Goal: Transaction & Acquisition: Book appointment/travel/reservation

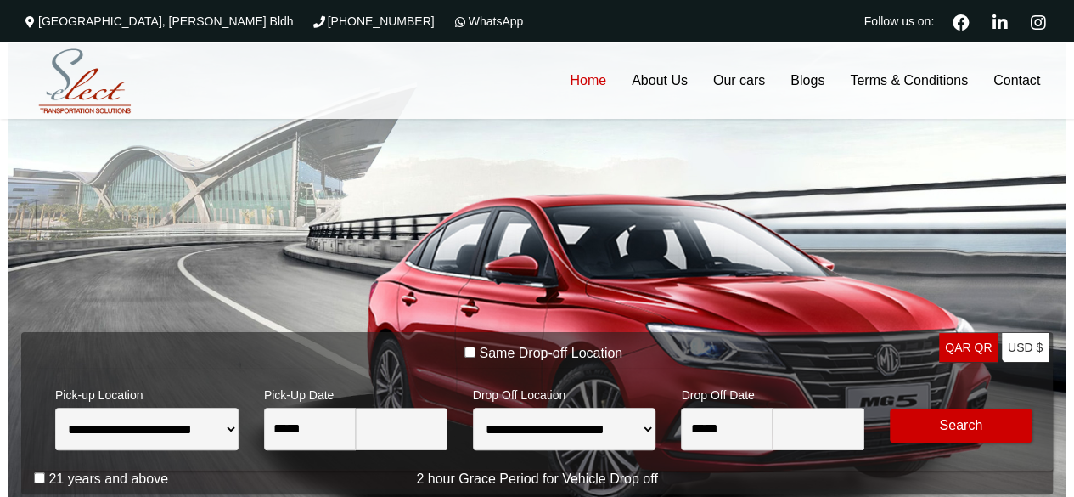
type input "********"
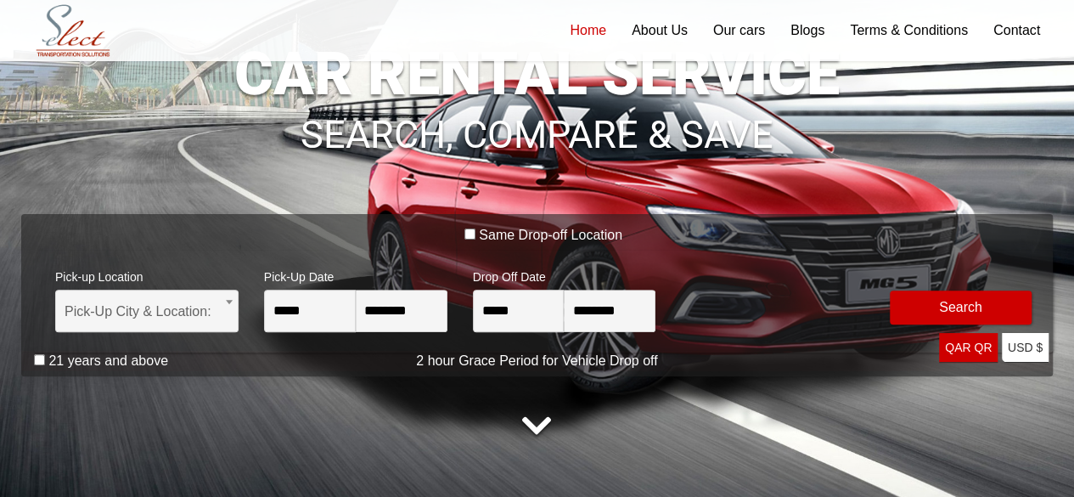
scroll to position [170, 0]
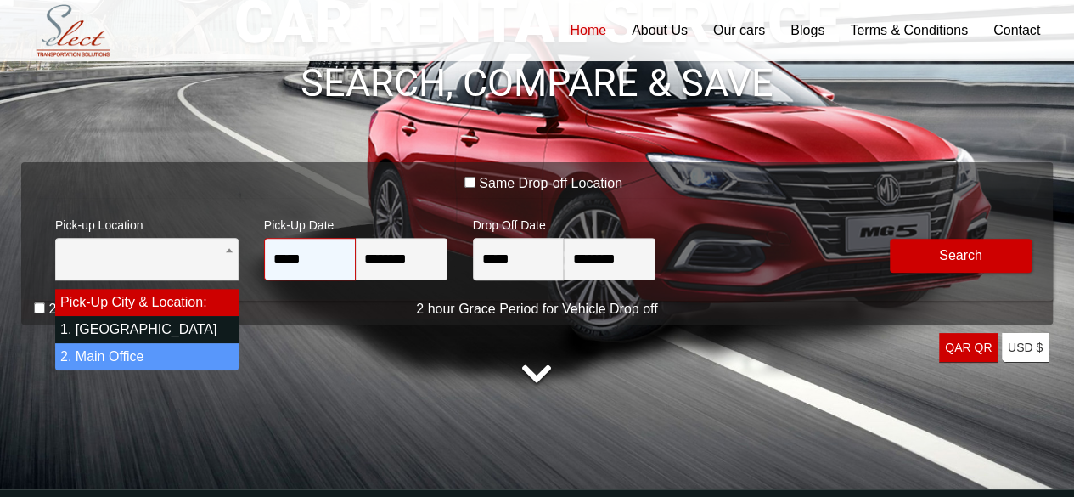
select select "*"
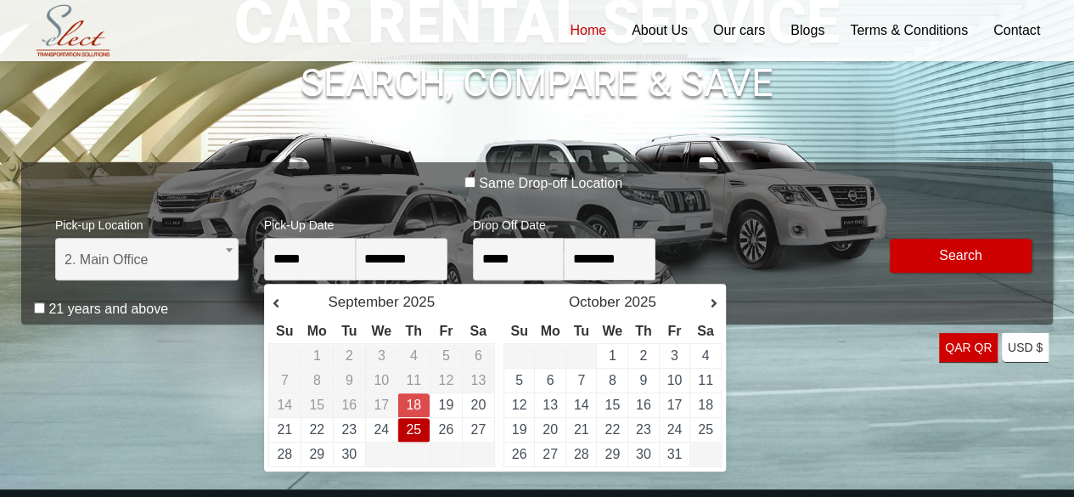
click at [417, 426] on link "25" at bounding box center [413, 429] width 15 height 14
type input "**********"
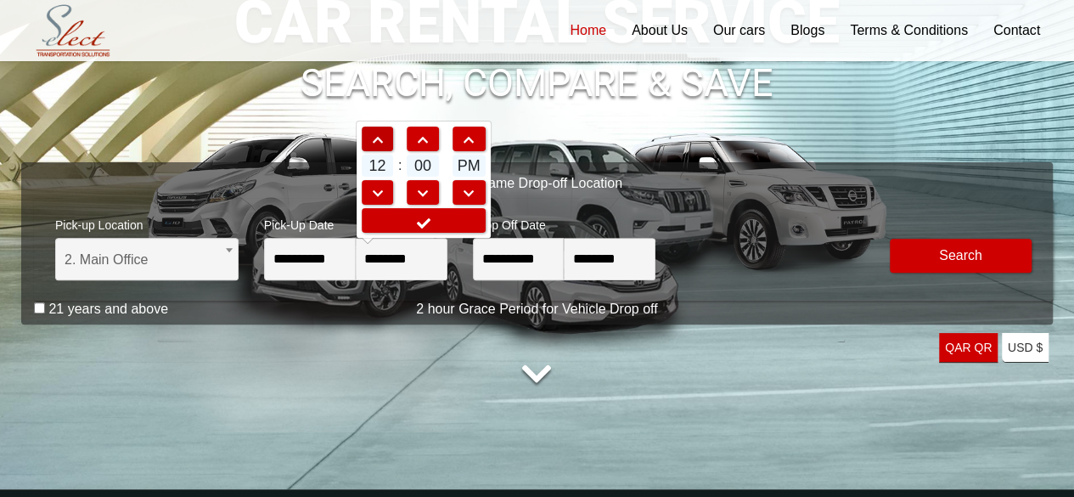
click at [385, 134] on span at bounding box center [377, 140] width 31 height 12
click at [377, 194] on span at bounding box center [377, 194] width 31 height 12
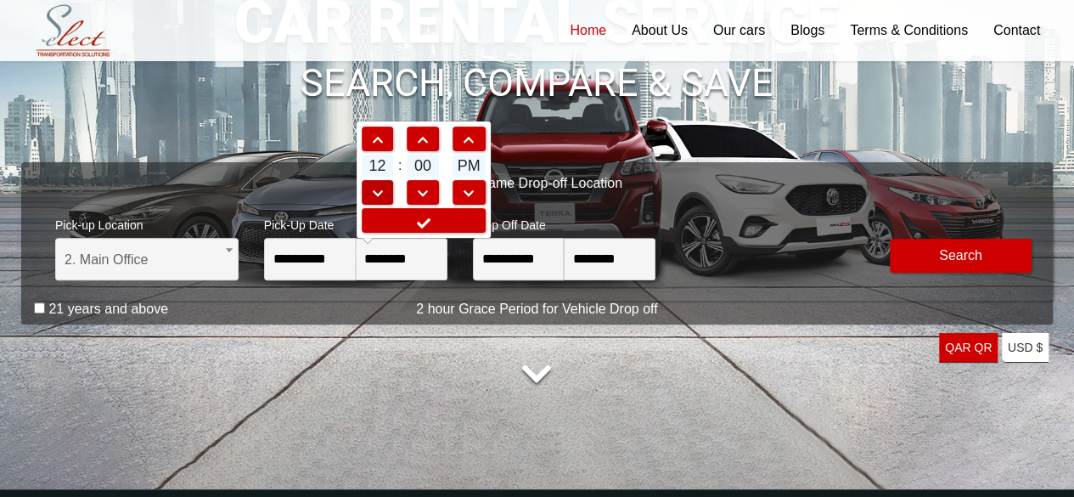
click at [377, 194] on span at bounding box center [377, 194] width 31 height 12
type input "********"
click at [525, 262] on input "**********" at bounding box center [519, 259] width 92 height 42
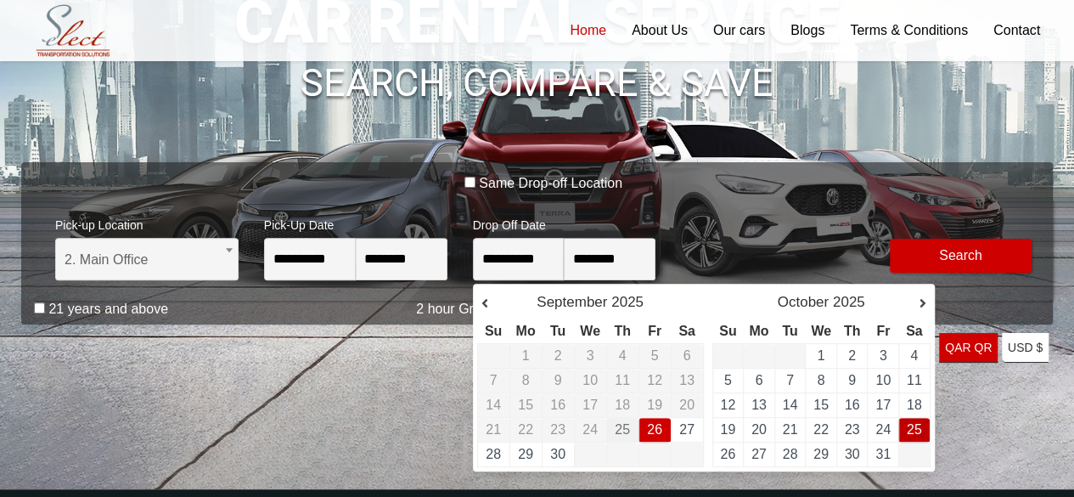
click at [918, 425] on link "25" at bounding box center [914, 429] width 15 height 14
type input "**********"
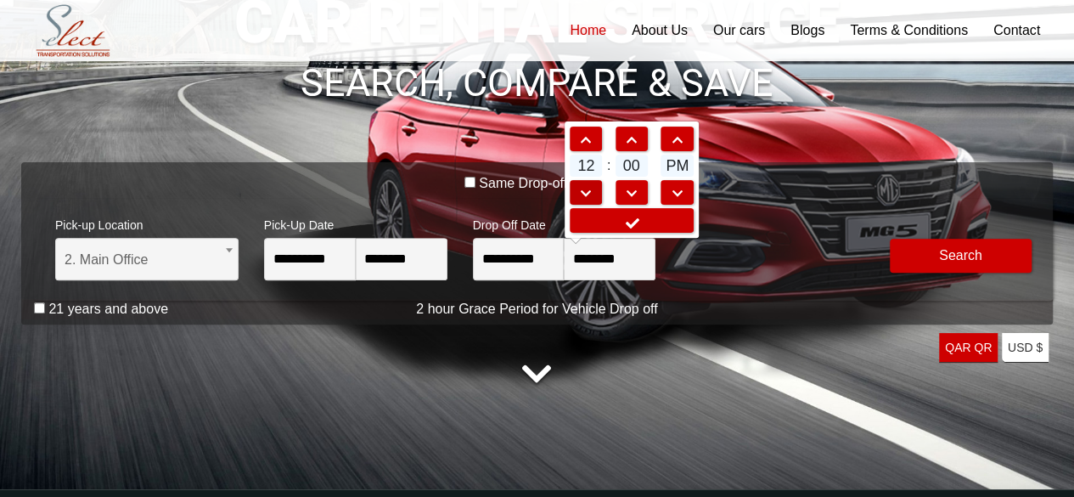
click at [589, 189] on span at bounding box center [585, 194] width 31 height 12
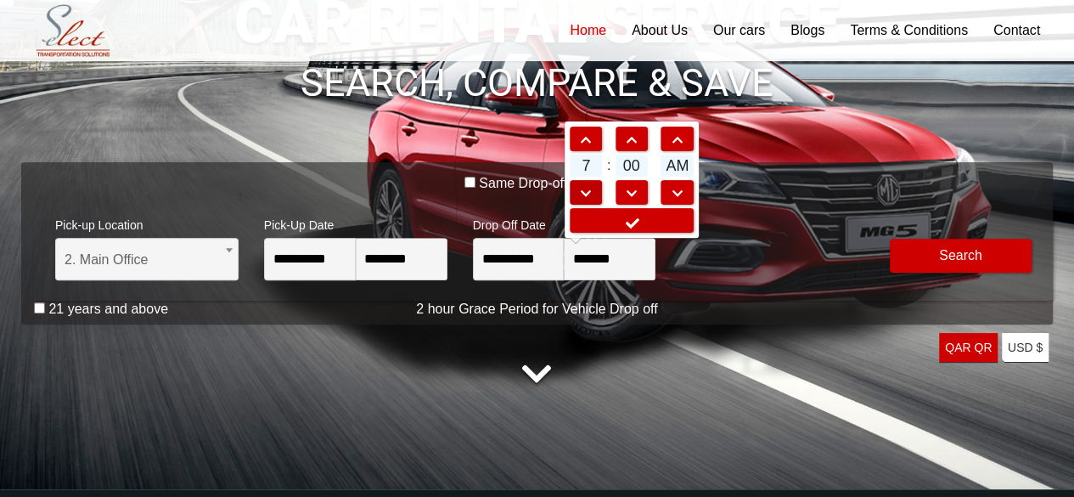
click at [589, 189] on span at bounding box center [585, 194] width 31 height 12
click at [671, 188] on span at bounding box center [676, 194] width 31 height 12
type input "*******"
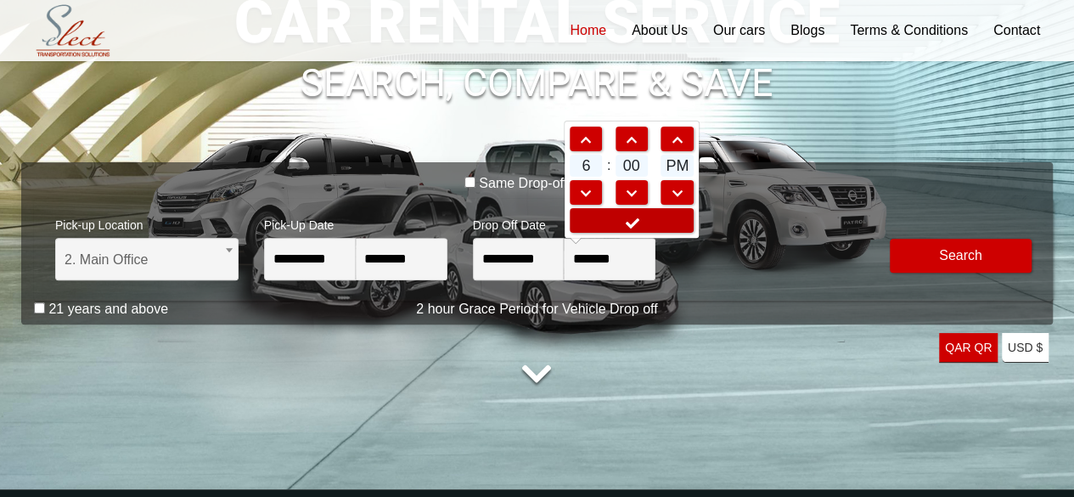
click at [643, 217] on link at bounding box center [632, 220] width 124 height 25
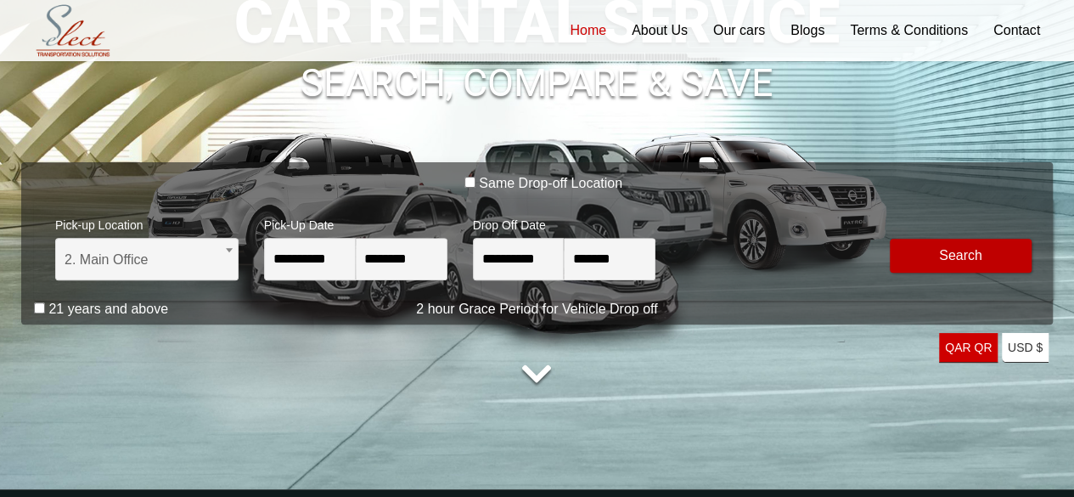
click at [918, 250] on button "Modify Search" at bounding box center [961, 256] width 142 height 34
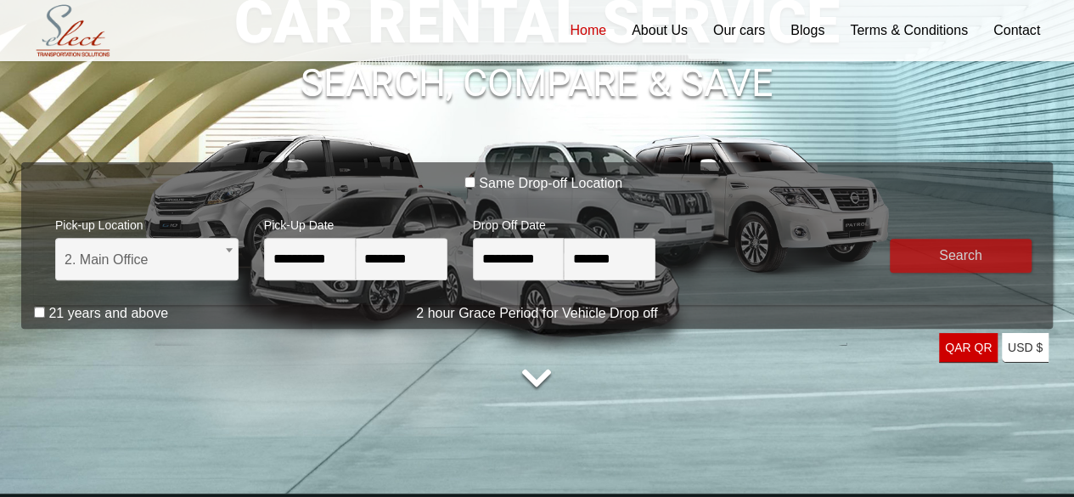
click at [961, 237] on div at bounding box center [960, 245] width 167 height 77
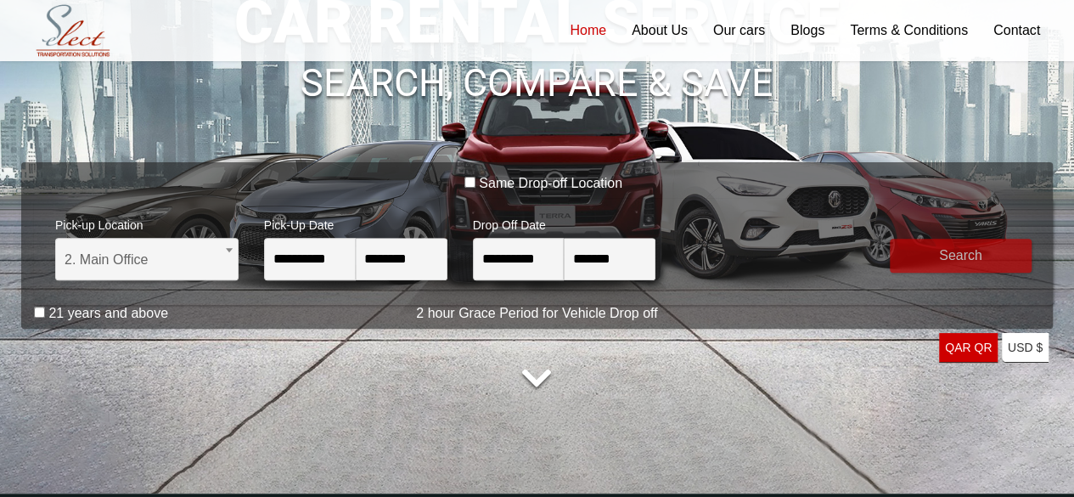
click at [957, 245] on button "submit" at bounding box center [961, 256] width 142 height 34
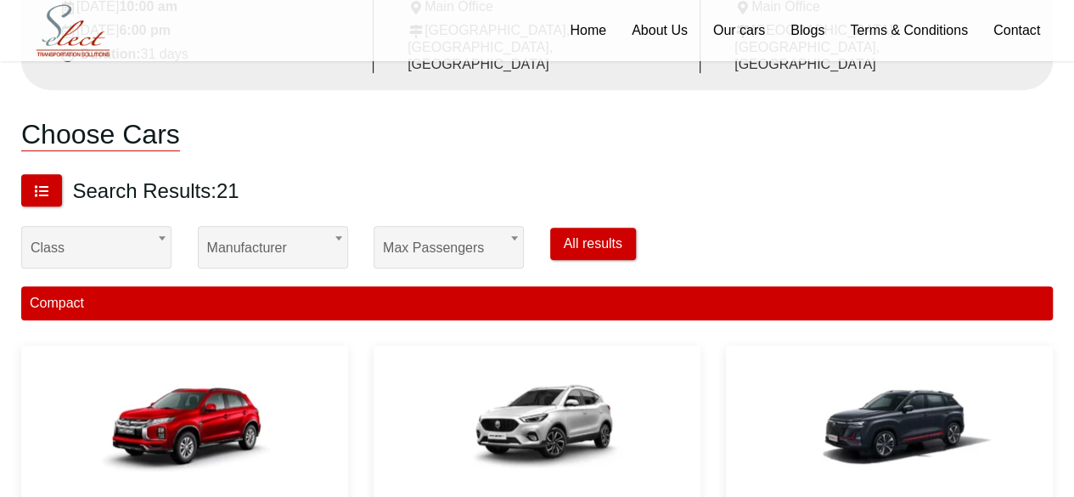
scroll to position [340, 0]
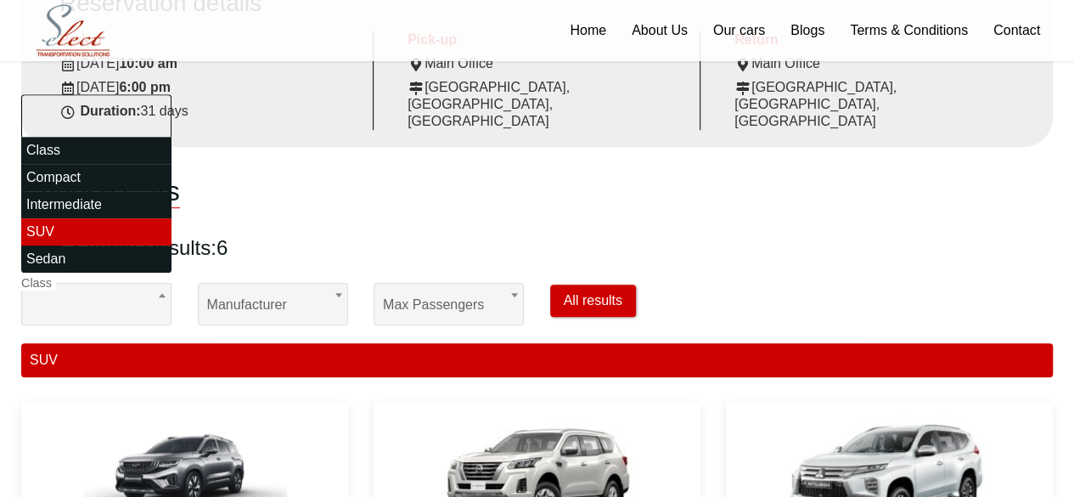
click at [100, 289] on span "SUV" at bounding box center [97, 305] width 132 height 42
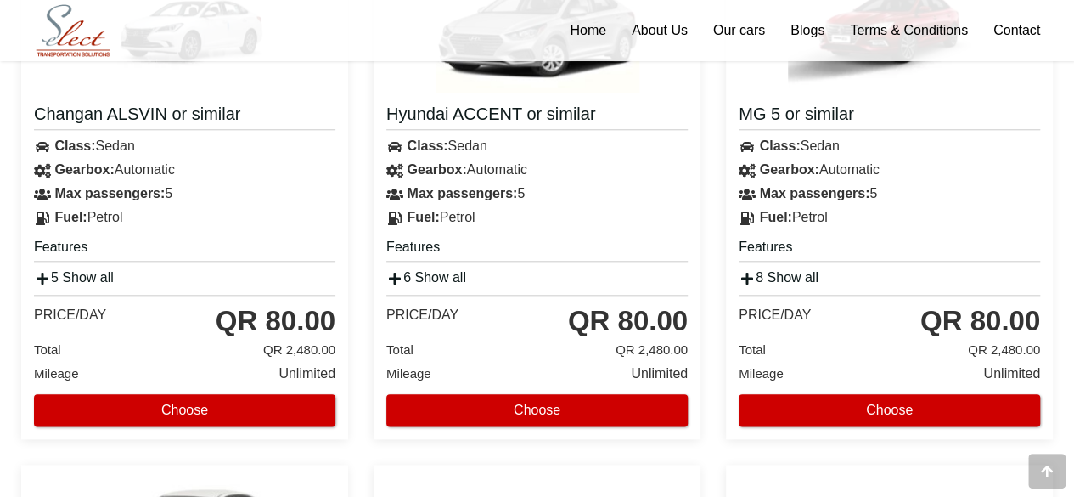
scroll to position [764, 0]
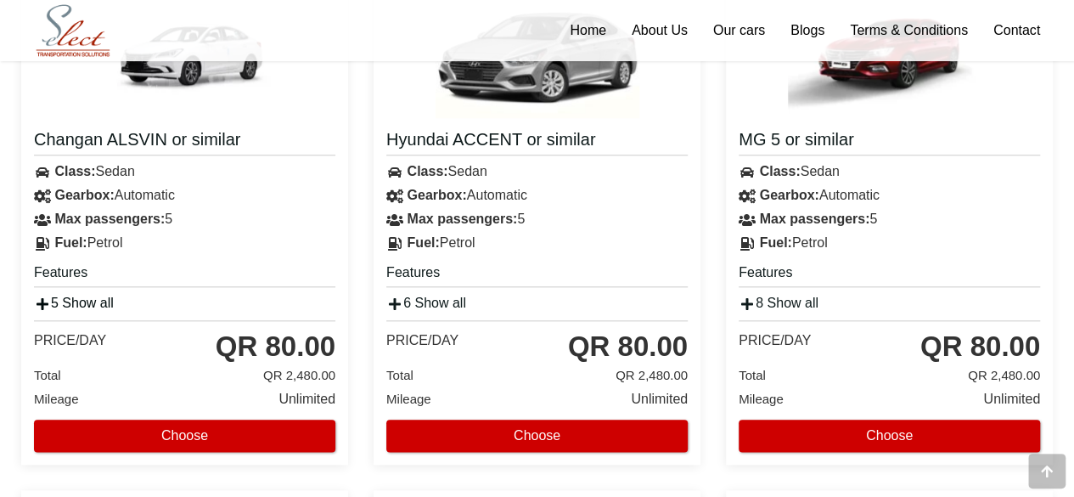
click at [39, 297] on icon at bounding box center [42, 304] width 17 height 14
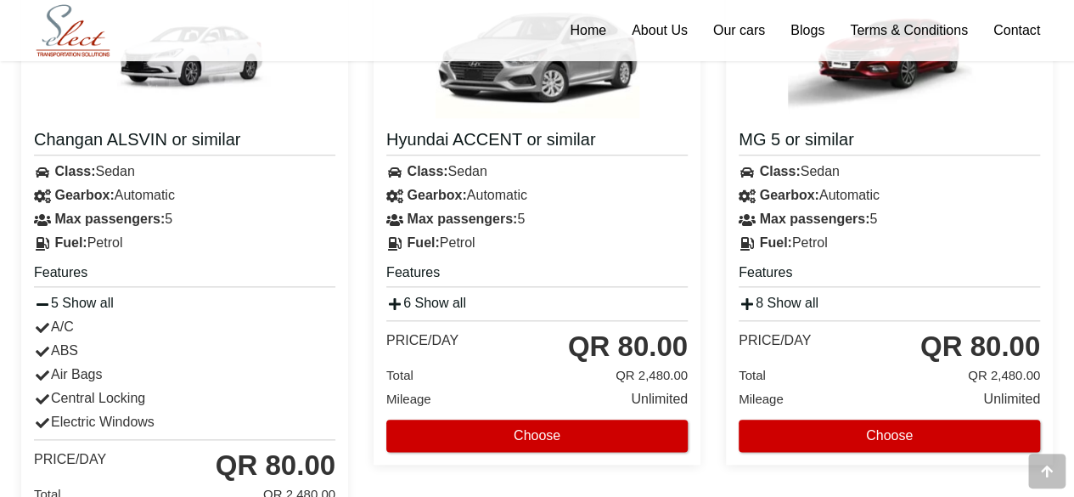
click at [797, 291] on div "8 Show all" at bounding box center [889, 303] width 327 height 24
click at [790, 295] on link "8 Show all" at bounding box center [778, 302] width 80 height 14
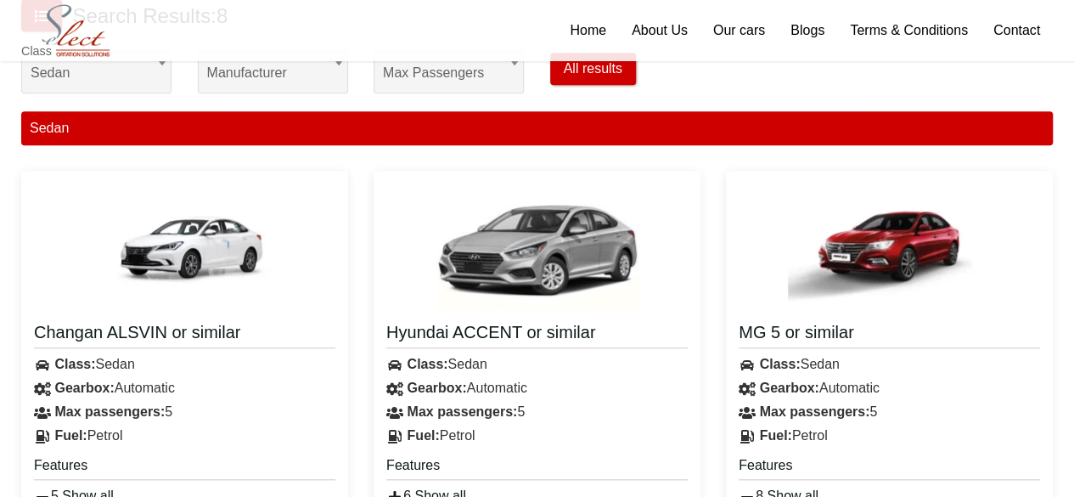
scroll to position [424, 0]
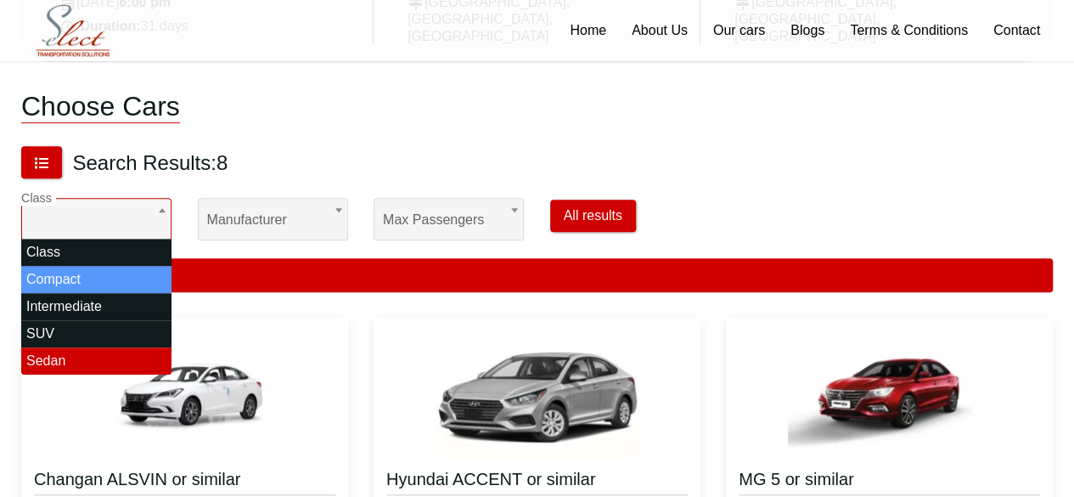
select select "*"
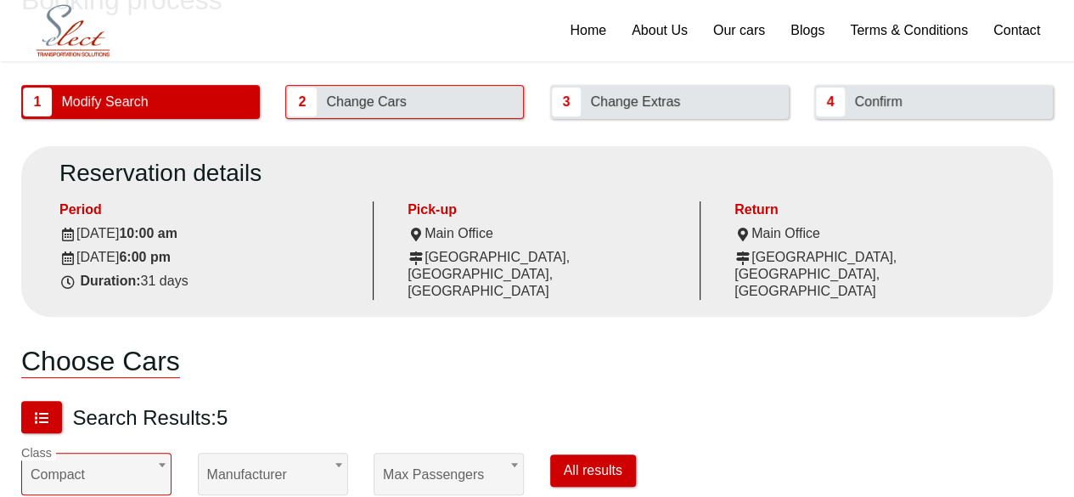
scroll to position [0, 0]
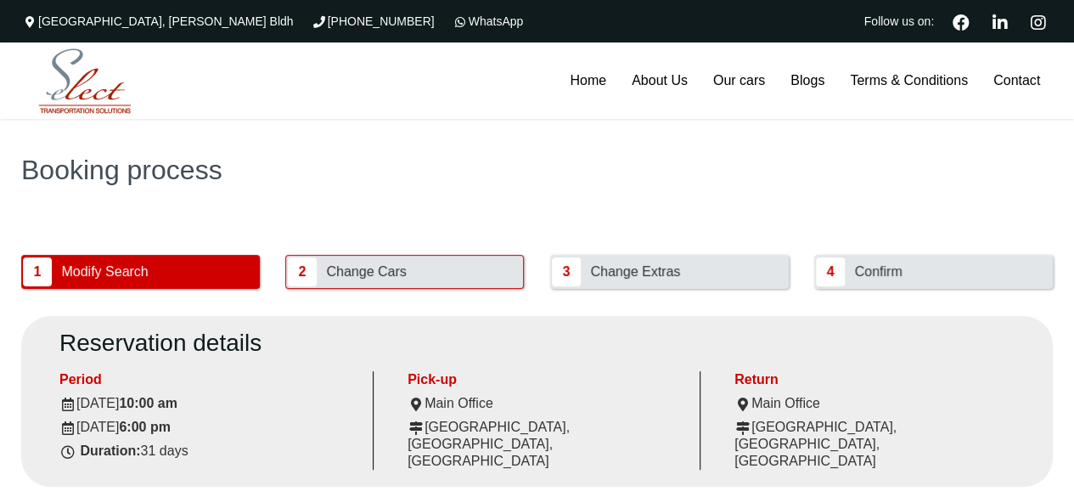
click at [380, 269] on span "Change Cars" at bounding box center [367, 271] width 92 height 32
click at [733, 76] on link "Our cars" at bounding box center [738, 80] width 77 height 76
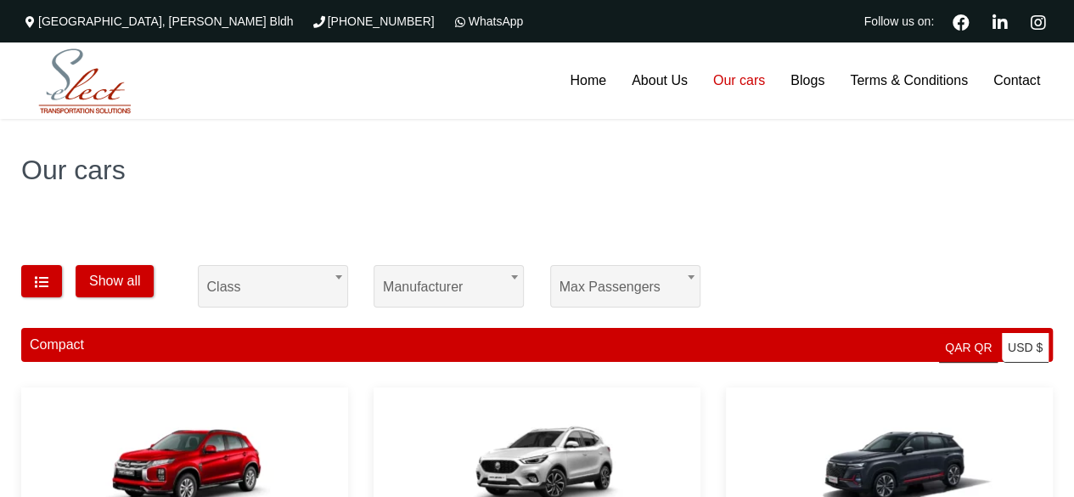
click at [248, 282] on span "Class" at bounding box center [273, 287] width 132 height 42
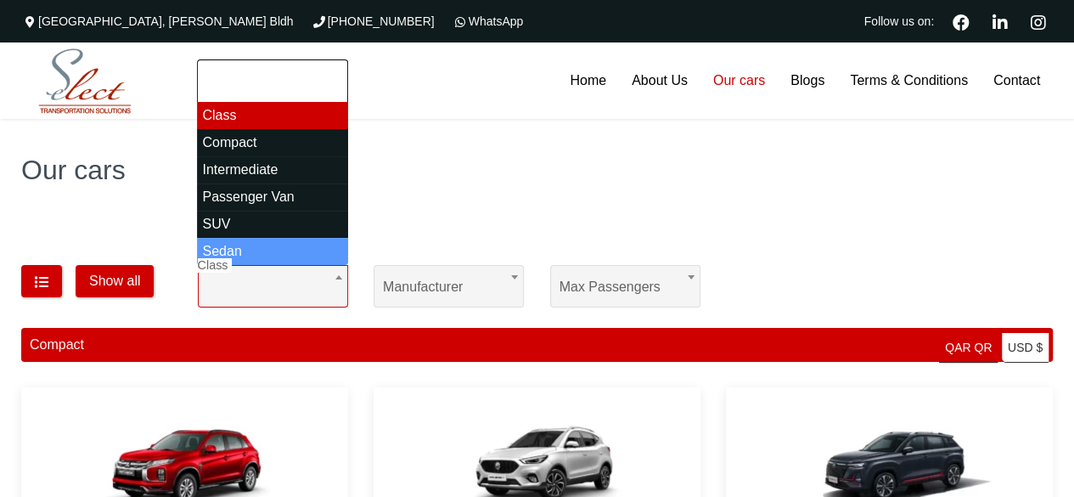
select select "*"
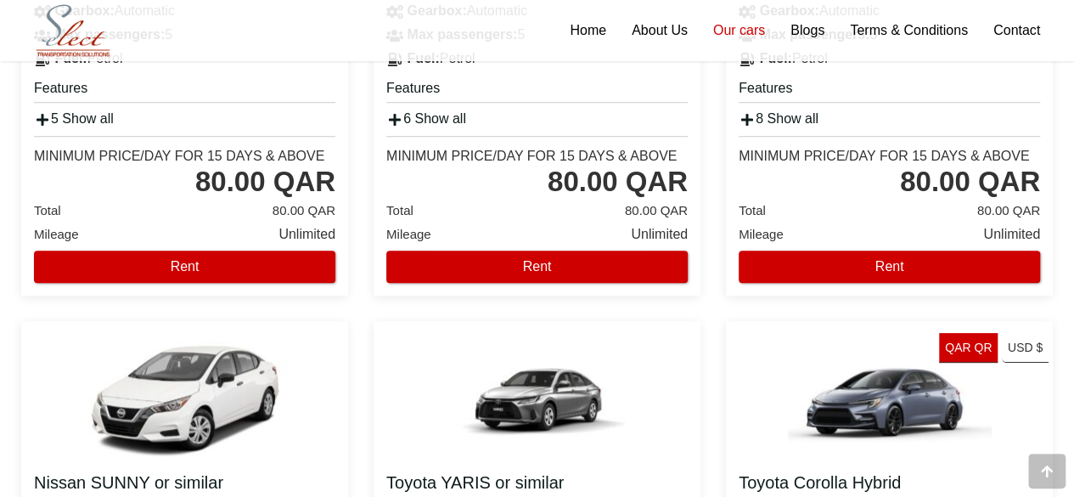
scroll to position [509, 0]
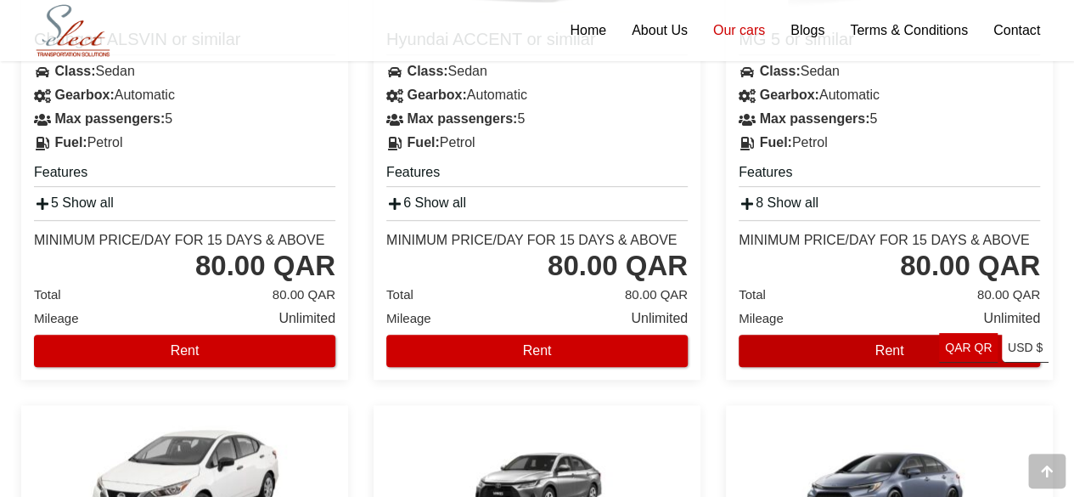
click at [856, 342] on button "Rent" at bounding box center [888, 350] width 301 height 32
